Goal: Transaction & Acquisition: Book appointment/travel/reservation

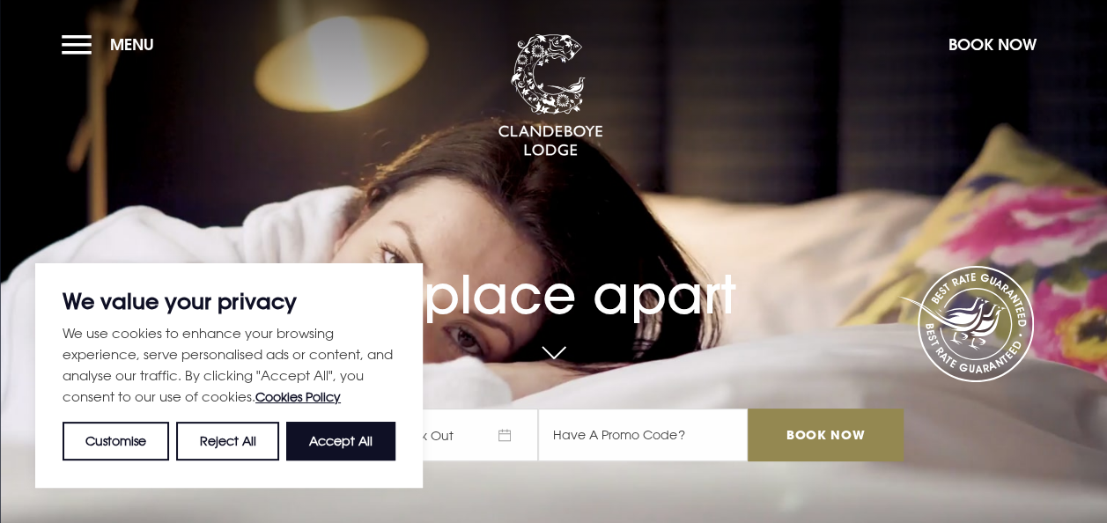
click at [300, 435] on button "Accept All" at bounding box center [340, 441] width 109 height 39
checkbox input "true"
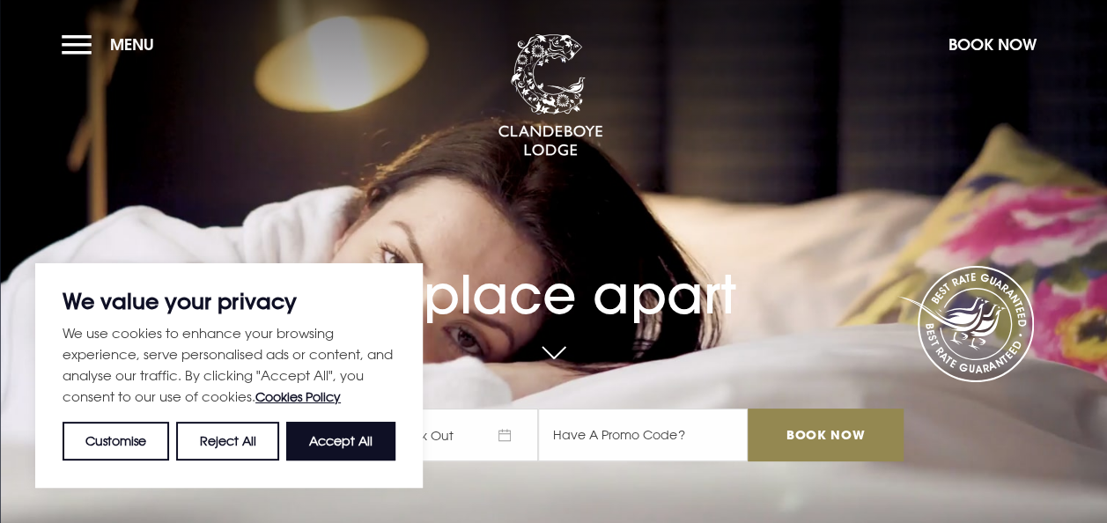
checkbox input "true"
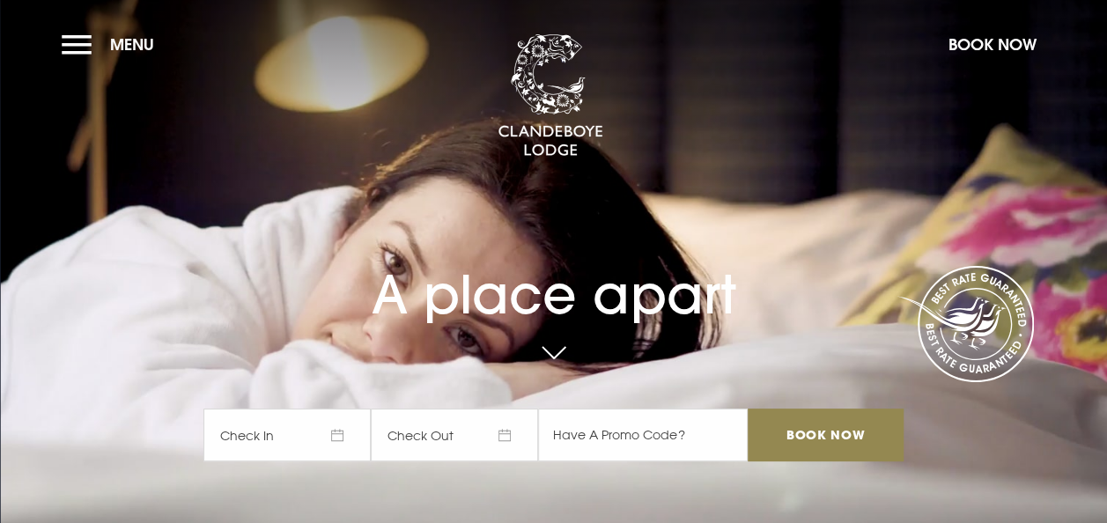
click at [300, 435] on span "Check In" at bounding box center [286, 435] width 167 height 53
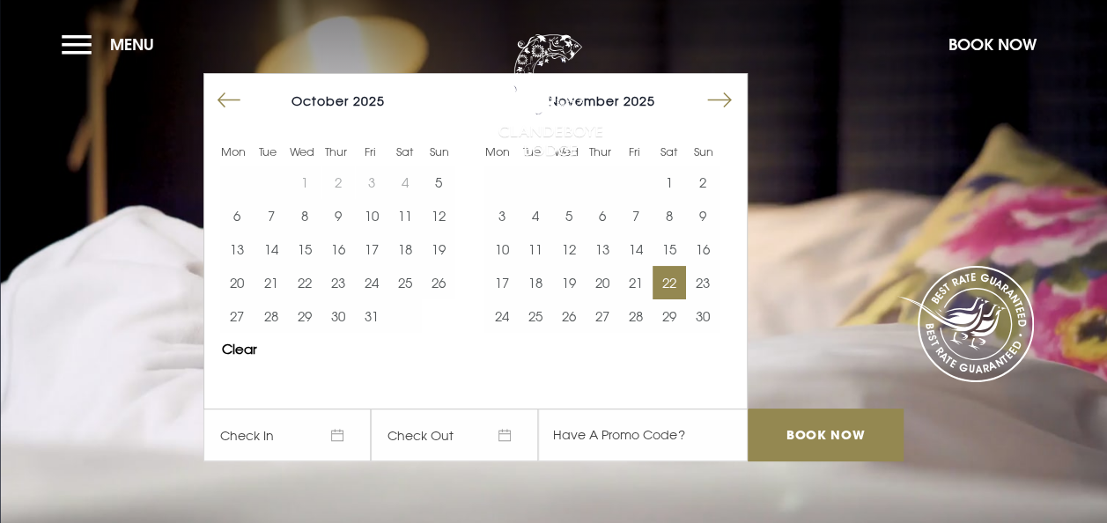
click at [674, 280] on button "22" at bounding box center [669, 282] width 33 height 33
click at [706, 277] on button "23" at bounding box center [702, 282] width 33 height 33
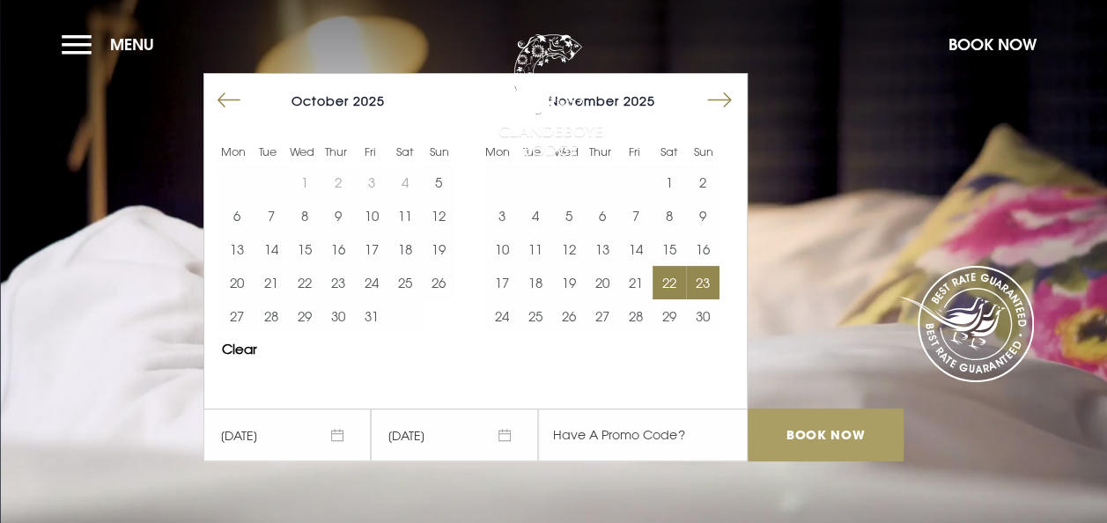
click at [823, 433] on input "Book Now" at bounding box center [825, 435] width 155 height 53
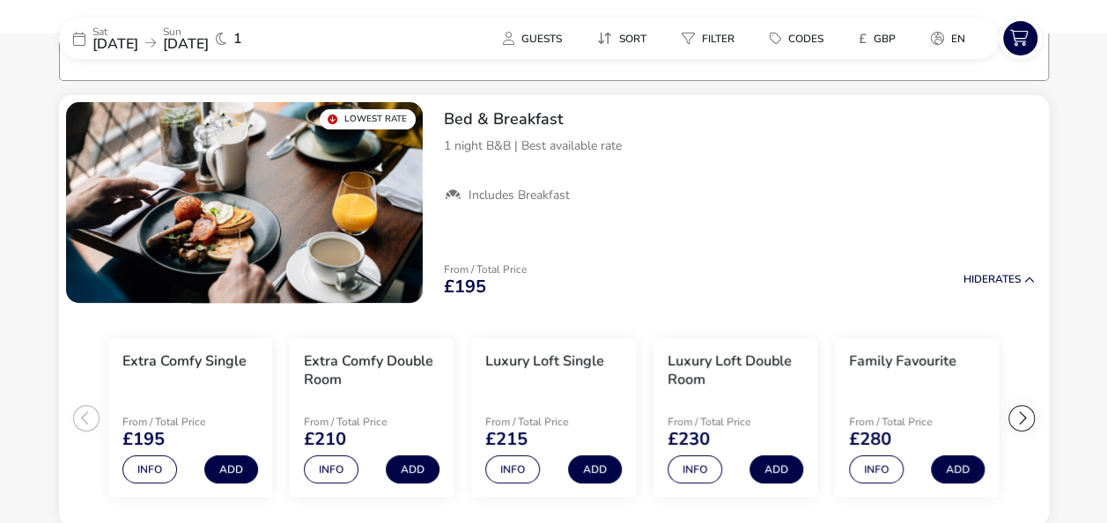
scroll to position [141, 0]
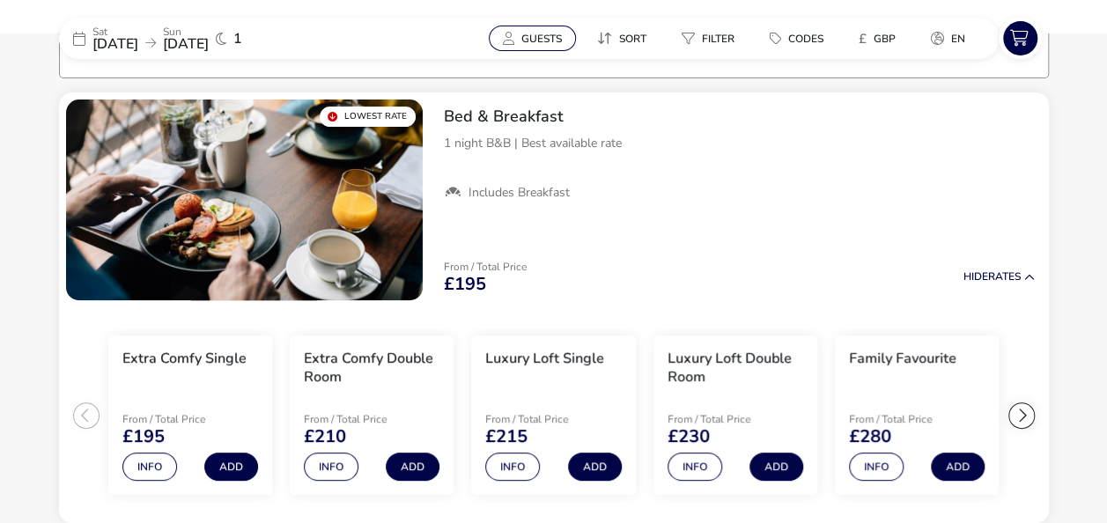
click at [508, 30] on button "Guests" at bounding box center [532, 39] width 87 height 26
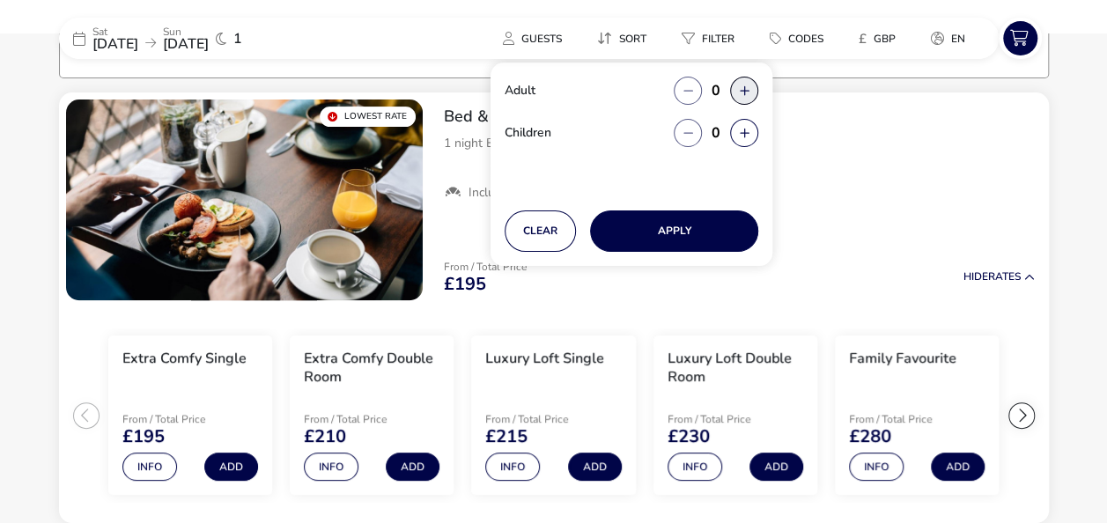
click at [740, 96] on button "button" at bounding box center [744, 91] width 28 height 28
type input "2"
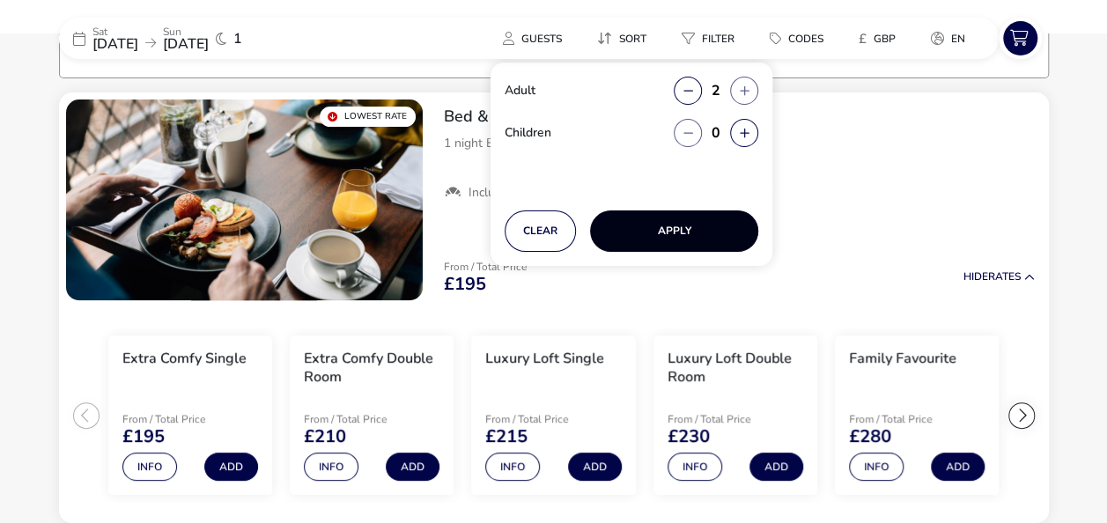
click at [669, 220] on button "Apply" at bounding box center [674, 231] width 168 height 41
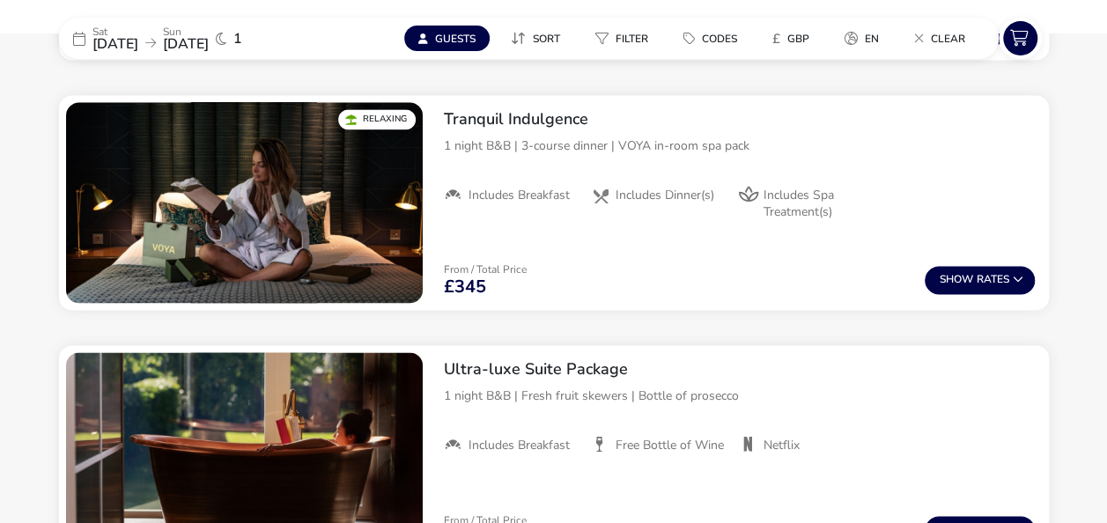
scroll to position [1291, 0]
